Goal: Information Seeking & Learning: Learn about a topic

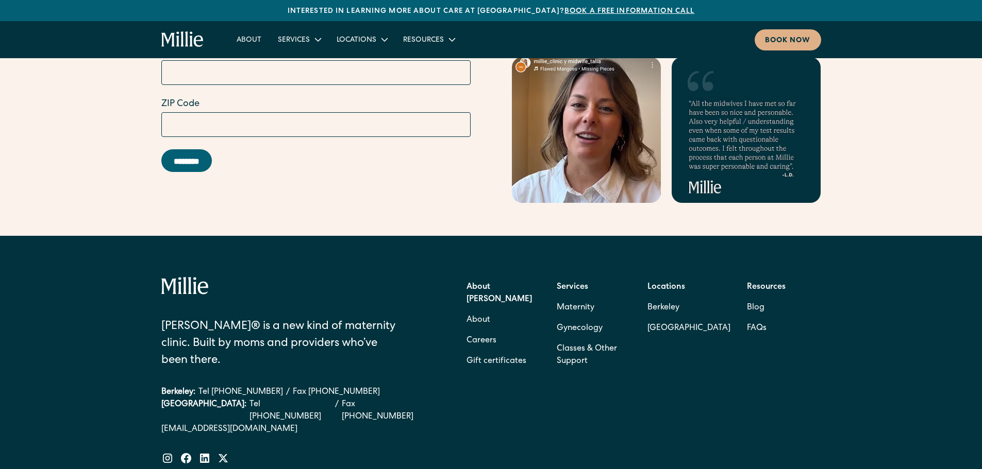
scroll to position [4163, 0]
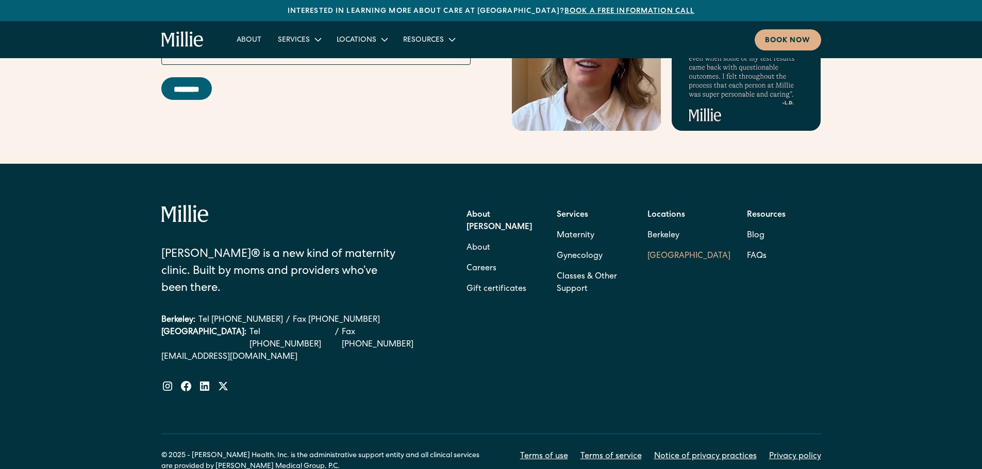
click at [661, 246] on link "[GEOGRAPHIC_DATA]" at bounding box center [688, 256] width 83 height 21
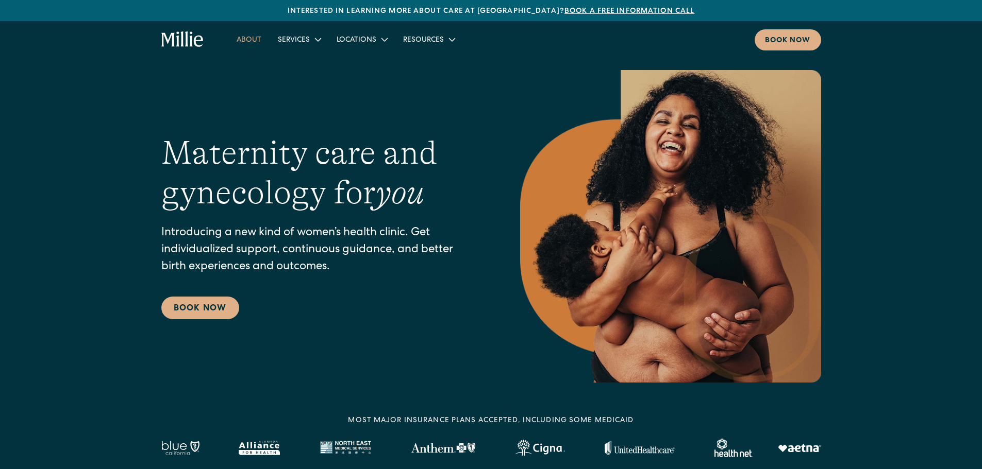
click at [247, 40] on link "About" at bounding box center [248, 39] width 41 height 17
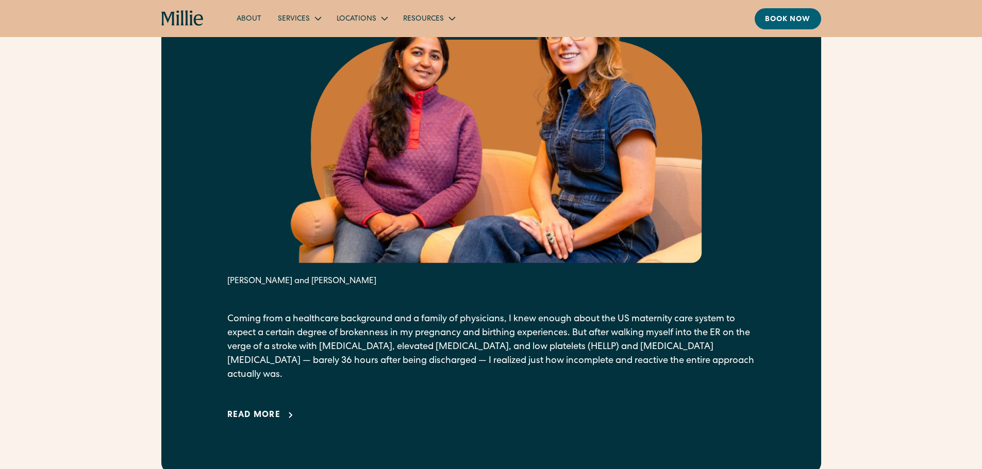
scroll to position [618, 0]
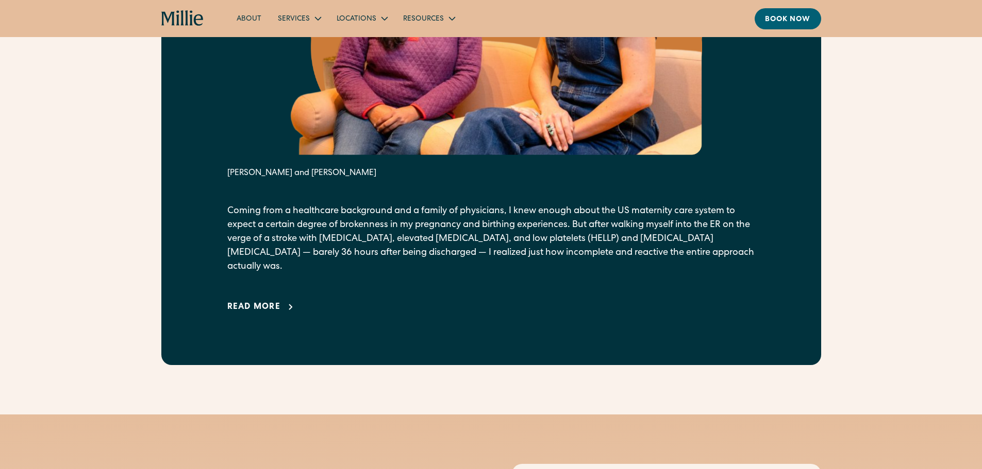
click at [252, 301] on div "Read more" at bounding box center [254, 307] width 54 height 12
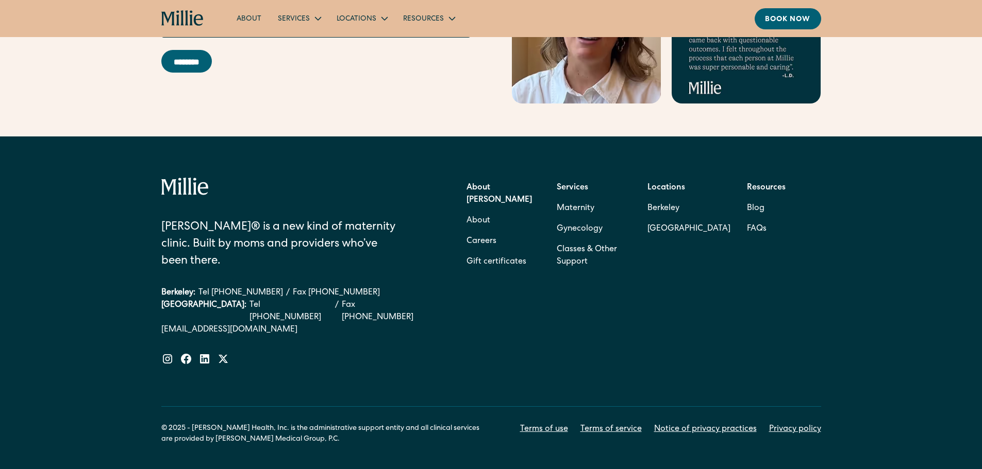
scroll to position [4334, 0]
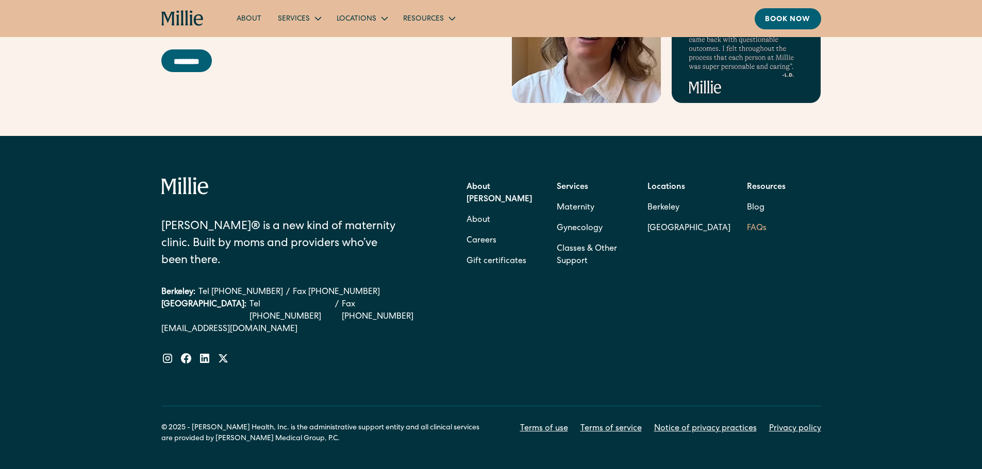
click at [755, 218] on link "FAQs" at bounding box center [757, 228] width 20 height 21
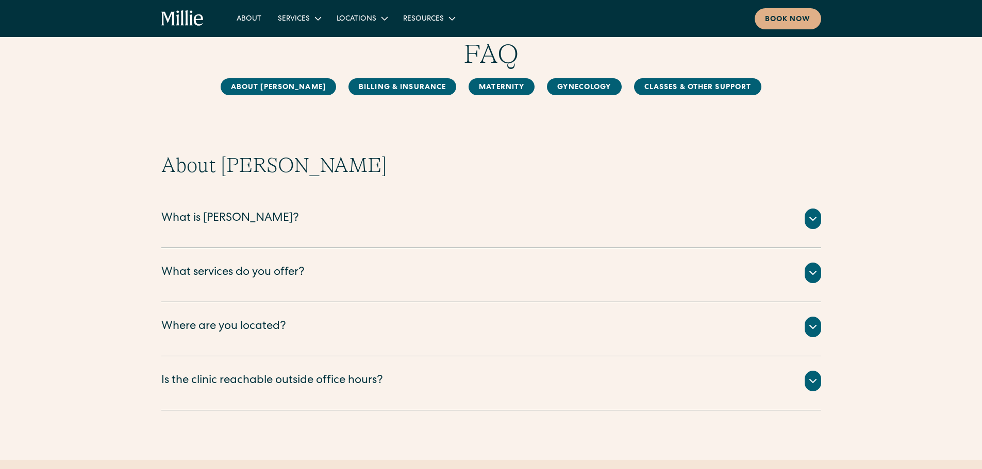
scroll to position [103, 0]
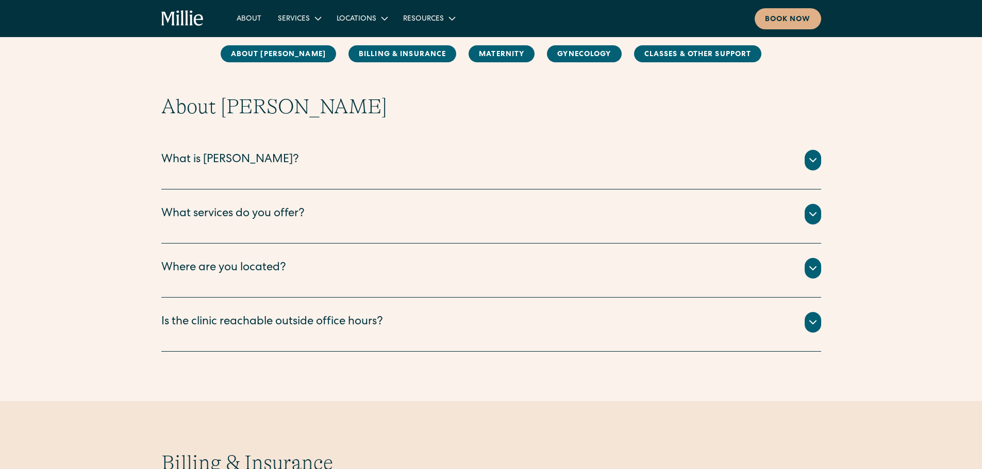
click at [345, 173] on div "[PERSON_NAME] is a new kind of women’s health clinic that offers complete, coll…" at bounding box center [491, 173] width 660 height 4
click at [810, 154] on icon at bounding box center [812, 160] width 12 height 12
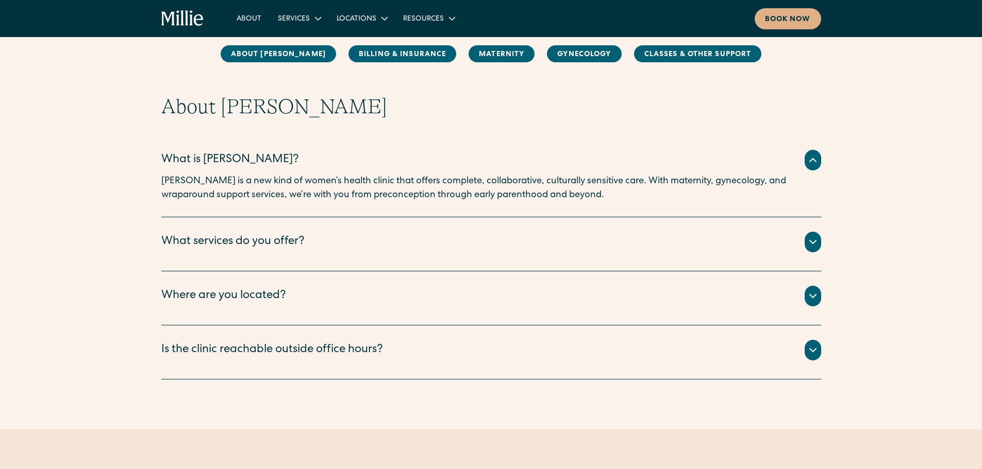
click at [813, 241] on icon at bounding box center [812, 242] width 12 height 12
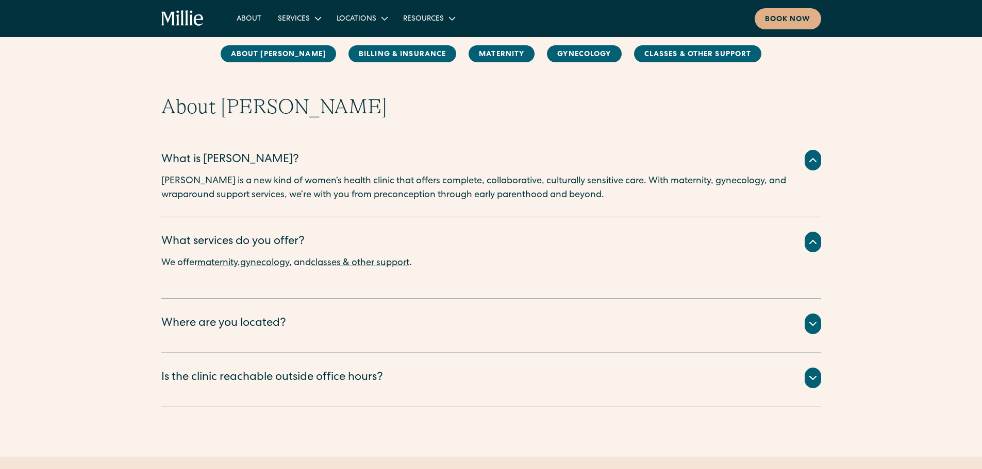
scroll to position [155, 0]
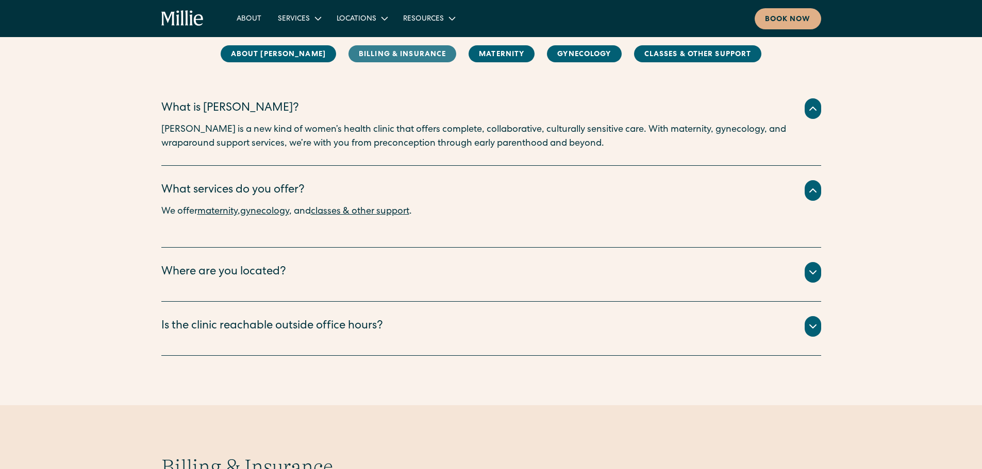
click at [380, 57] on link "Billing & Insurance" at bounding box center [402, 53] width 108 height 17
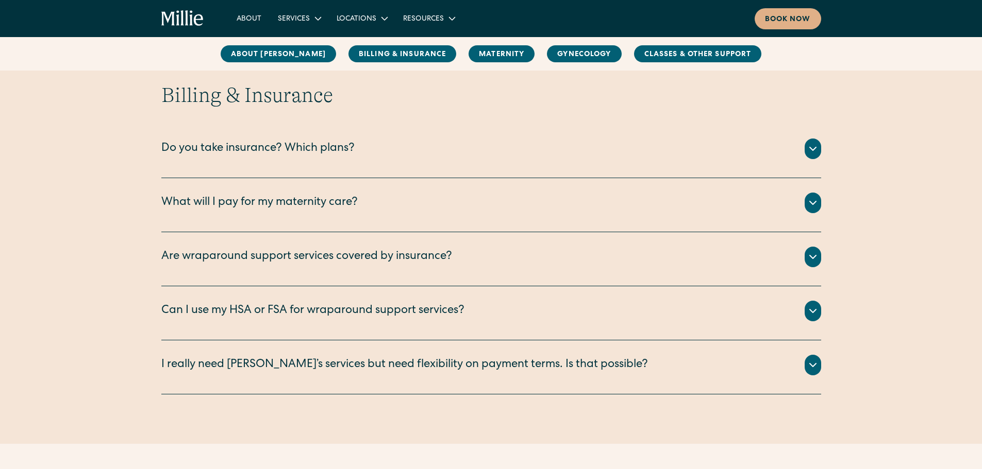
scroll to position [527, 0]
click at [808, 144] on icon at bounding box center [812, 148] width 12 height 12
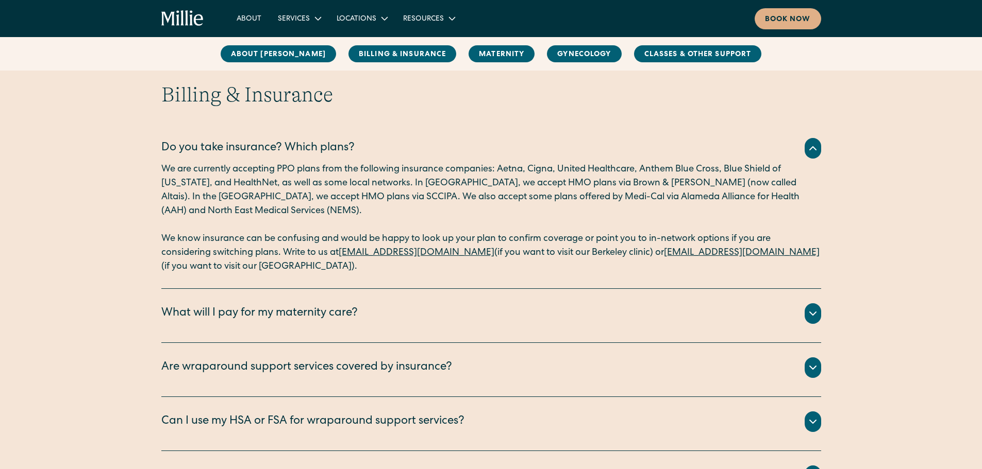
scroll to position [630, 0]
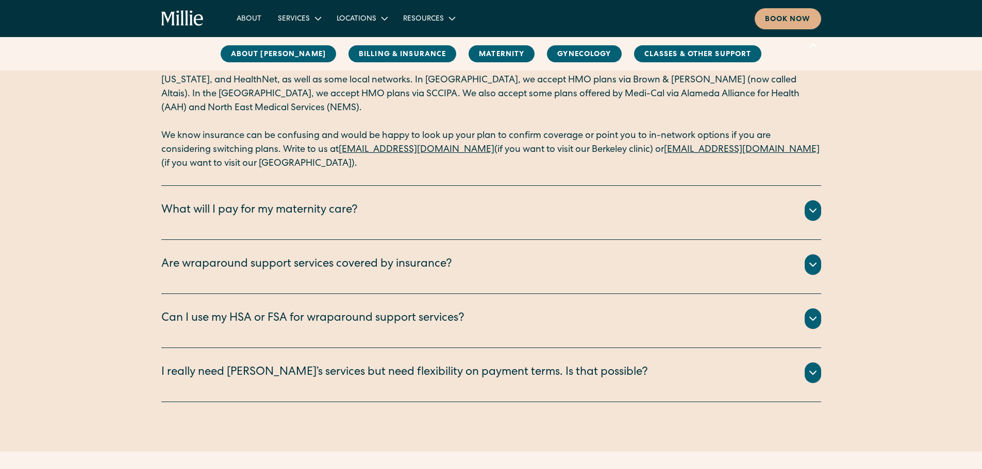
click at [810, 210] on icon at bounding box center [812, 210] width 6 height 3
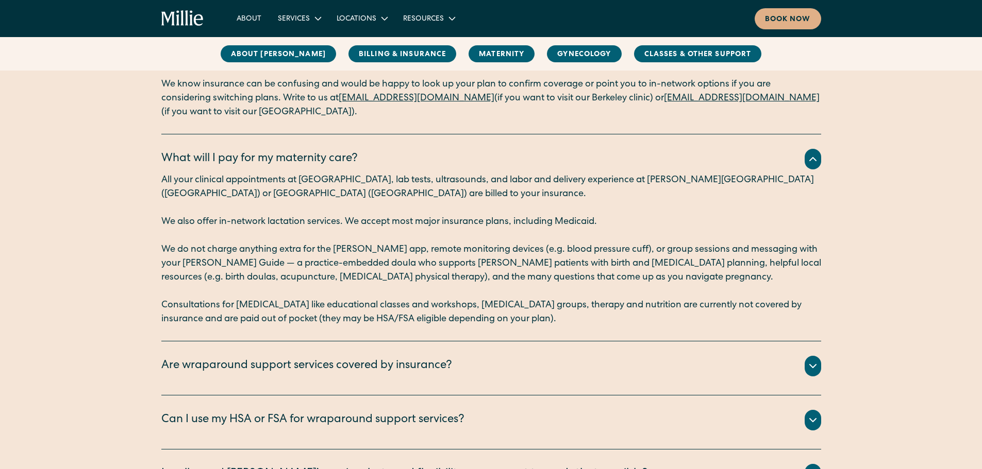
scroll to position [733, 0]
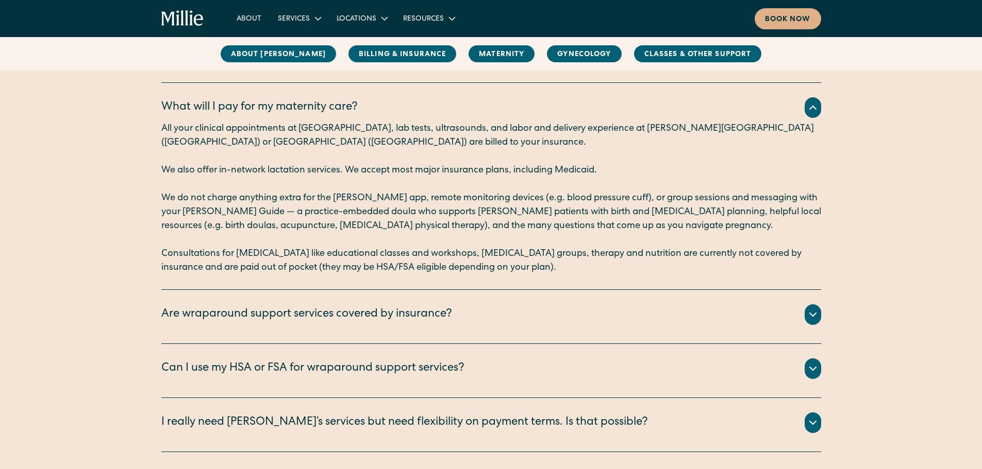
drag, startPoint x: 810, startPoint y: 312, endPoint x: 801, endPoint y: 312, distance: 9.3
click at [810, 312] on icon at bounding box center [812, 315] width 12 height 12
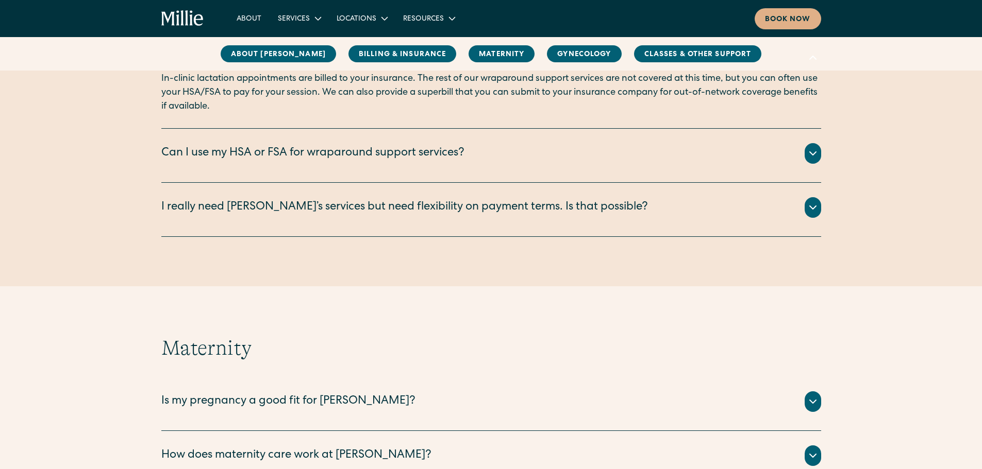
scroll to position [991, 0]
click at [809, 211] on icon at bounding box center [812, 207] width 12 height 12
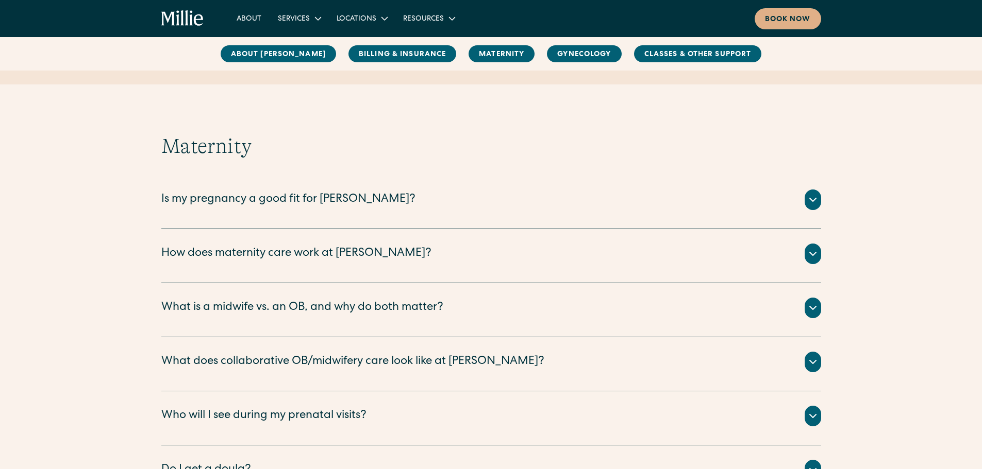
scroll to position [1248, 0]
click at [803, 199] on div "Is my pregnancy a good fit for [PERSON_NAME]?" at bounding box center [491, 199] width 660 height 21
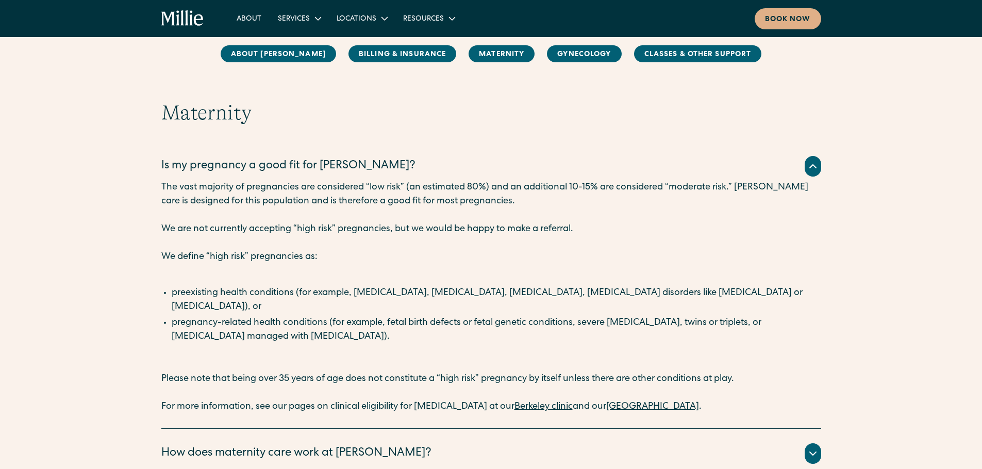
scroll to position [1300, 0]
